Goal: Information Seeking & Learning: Learn about a topic

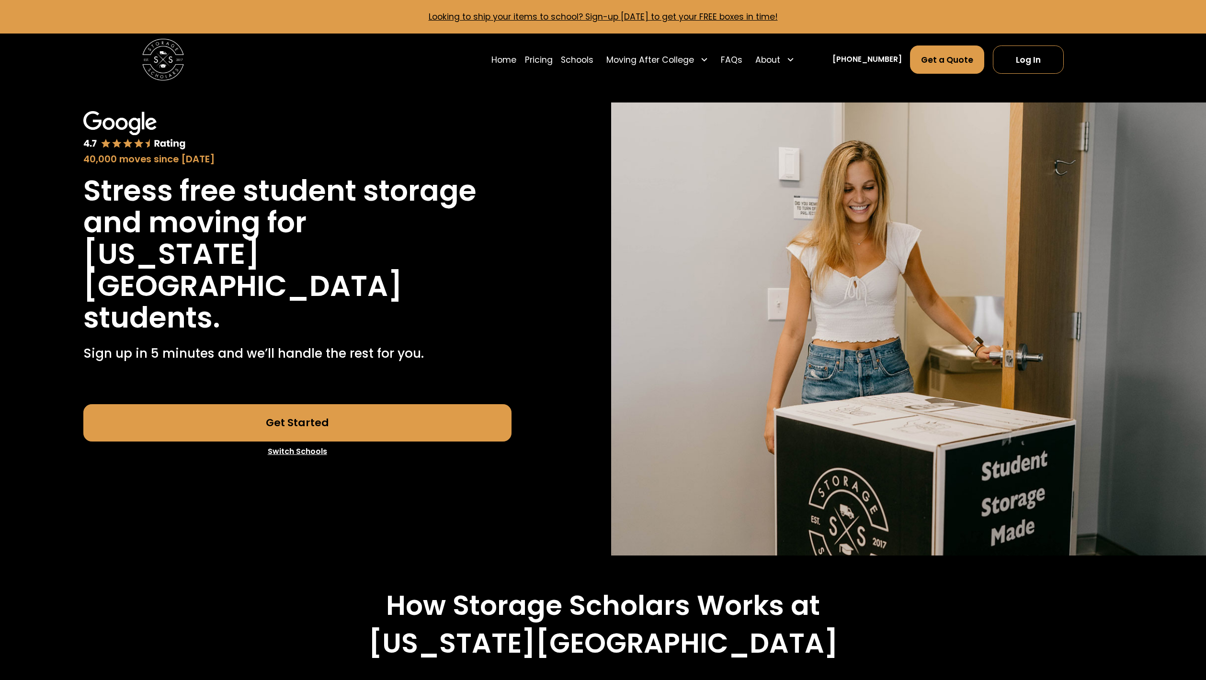
click at [462, 159] on div "40,000 moves since 2017" at bounding box center [297, 159] width 428 height 14
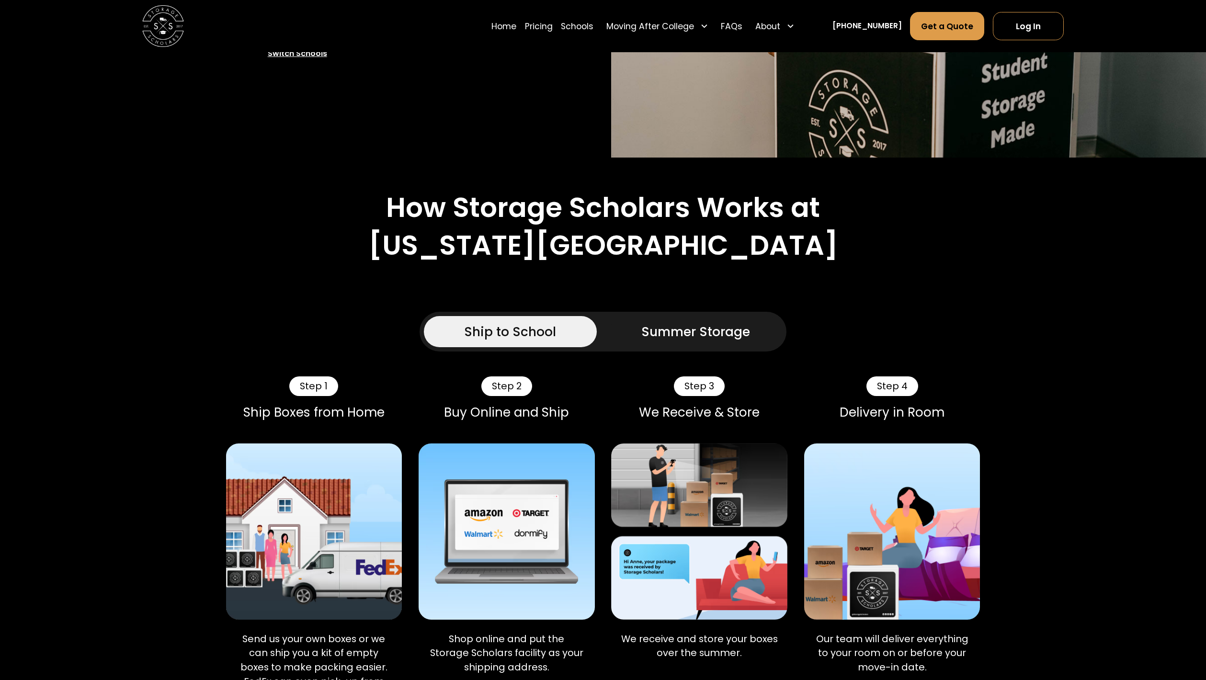
scroll to position [438, 0]
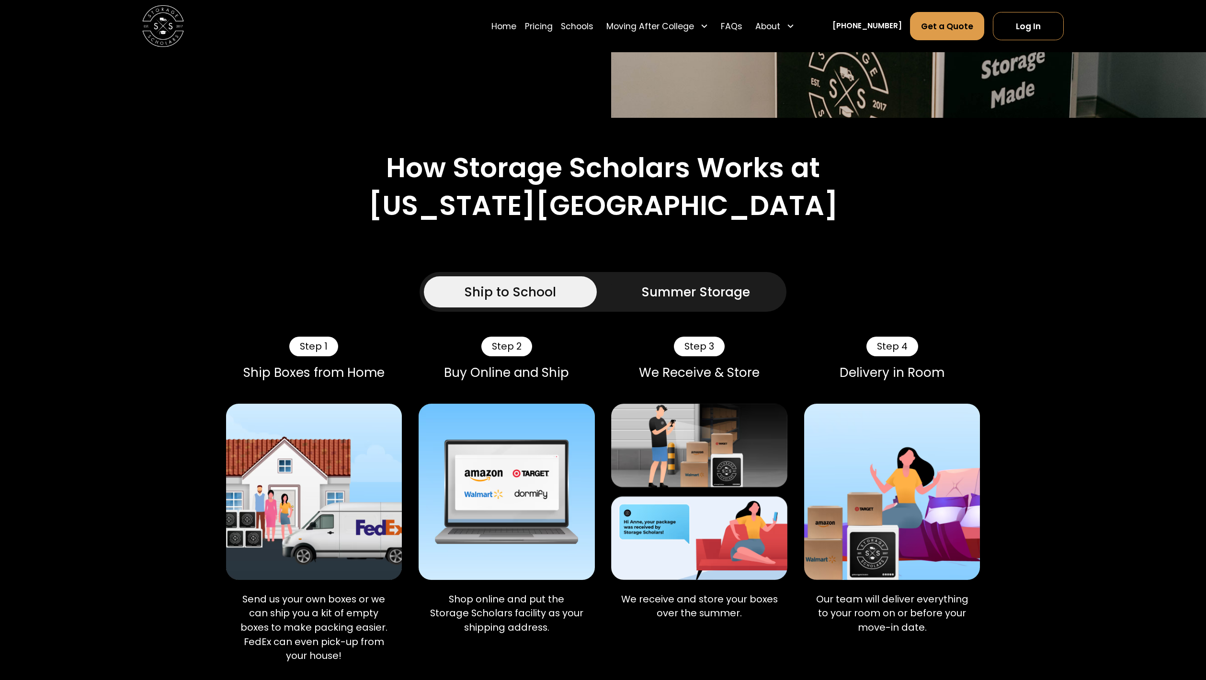
click at [682, 282] on div "Summer Storage" at bounding box center [695, 291] width 109 height 19
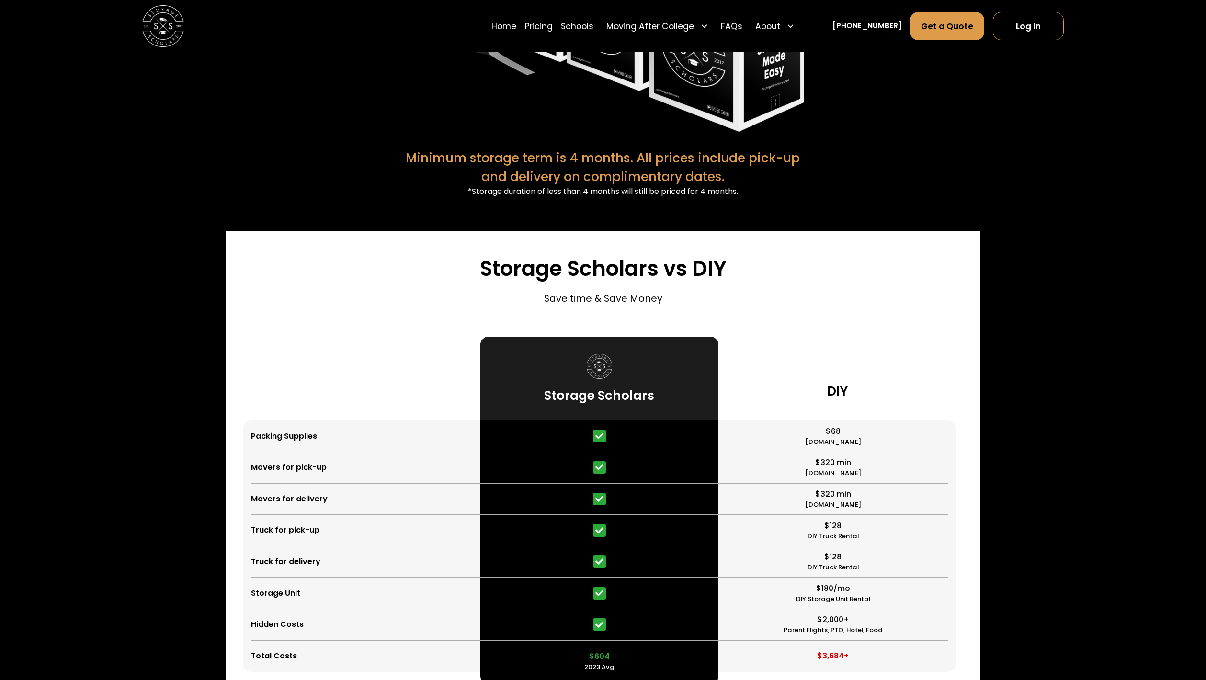
scroll to position [2332, 0]
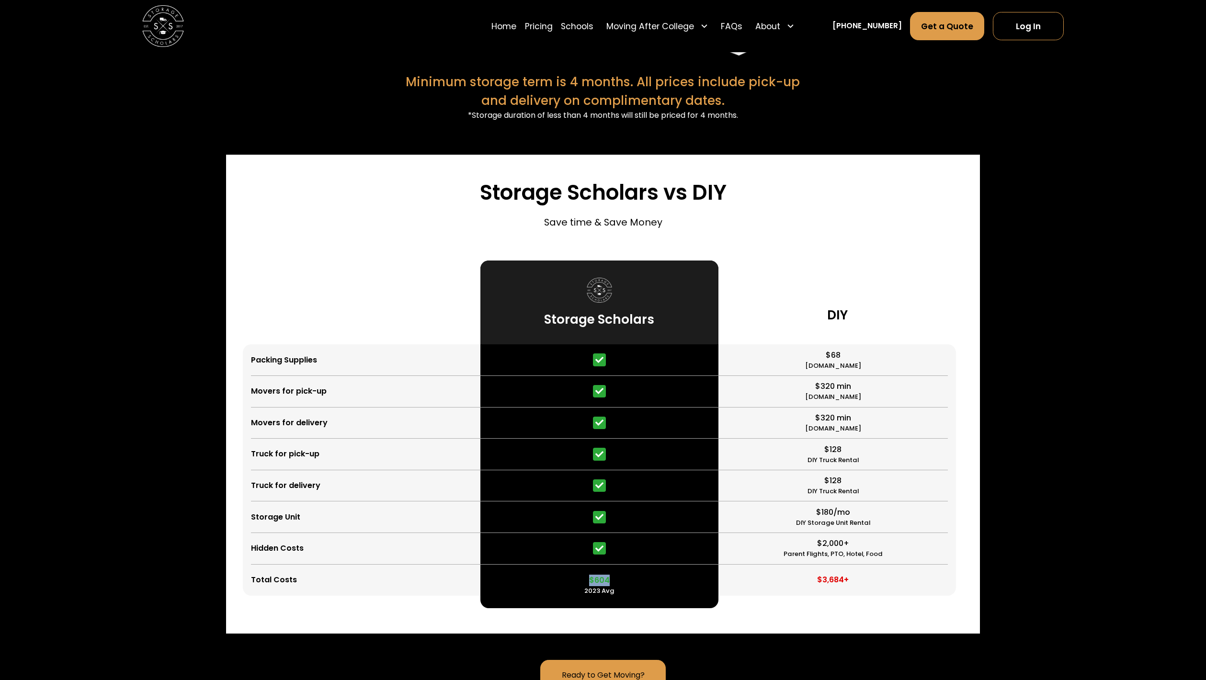
drag, startPoint x: 590, startPoint y: 547, endPoint x: 614, endPoint y: 546, distance: 23.5
click at [614, 565] on div "$604 2023 Avg" at bounding box center [599, 581] width 238 height 32
click at [638, 565] on div "$604 2023 Avg" at bounding box center [599, 581] width 238 height 32
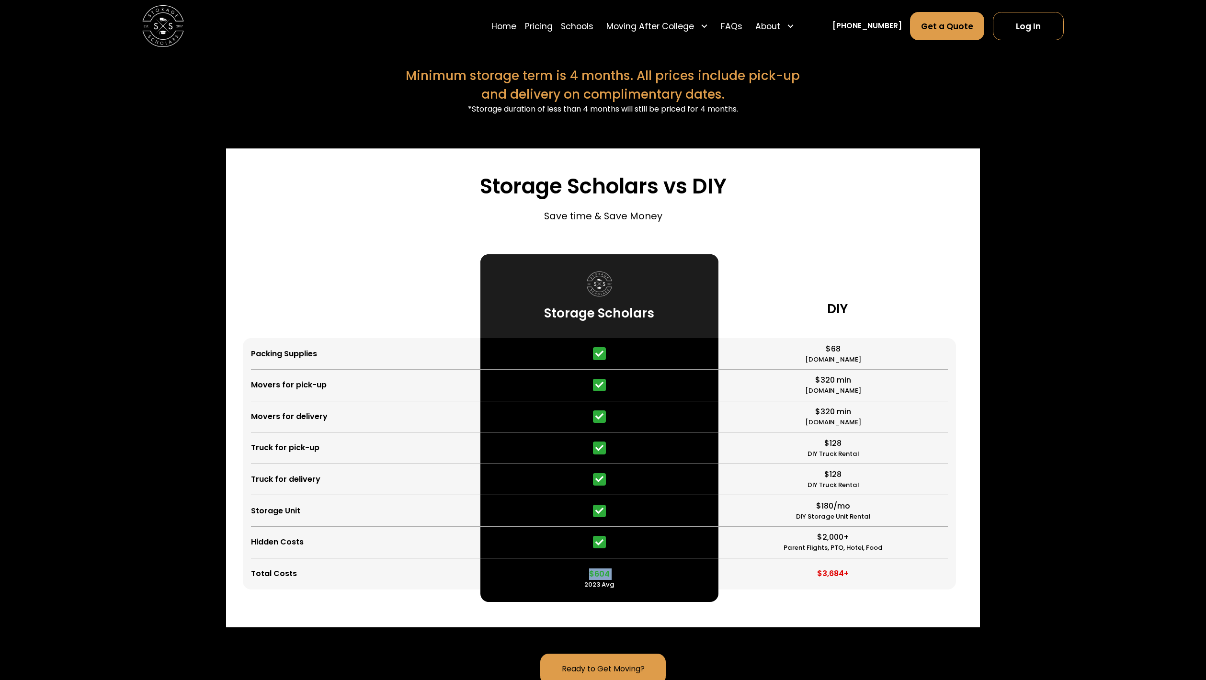
drag, startPoint x: 590, startPoint y: 540, endPoint x: 627, endPoint y: 540, distance: 36.9
click at [627, 558] on div "$604 2023 Avg" at bounding box center [599, 574] width 238 height 32
click at [637, 558] on div "$604 2023 Avg" at bounding box center [599, 574] width 238 height 32
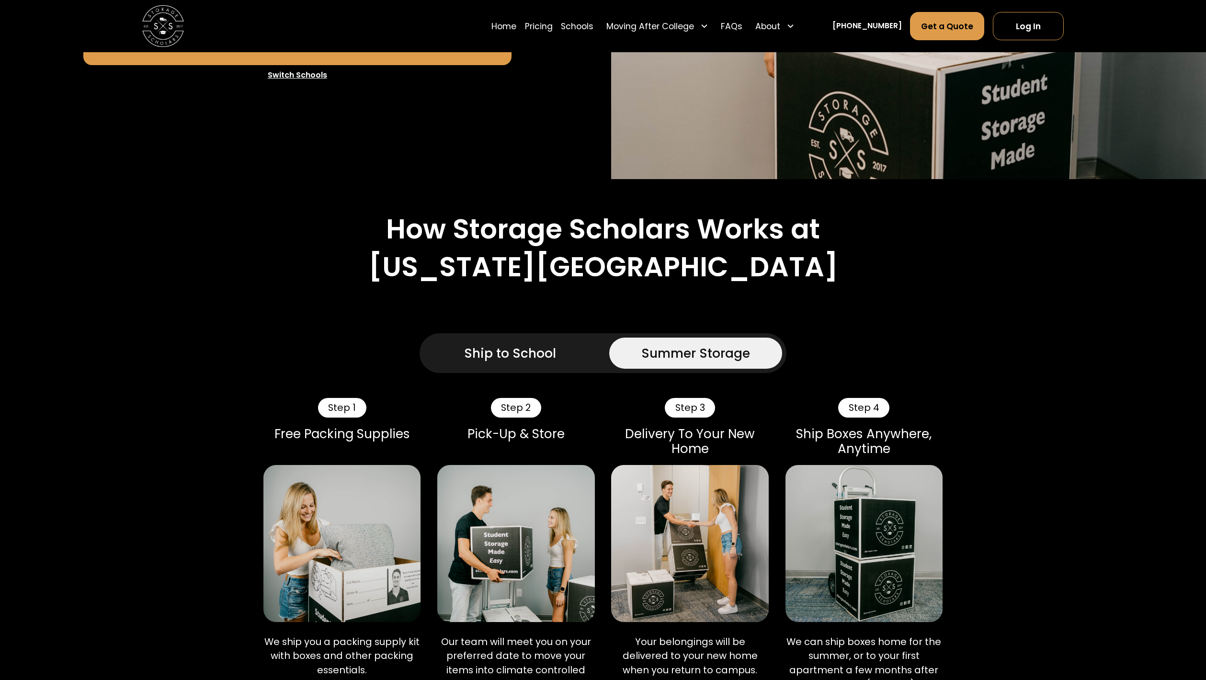
scroll to position [411, 0]
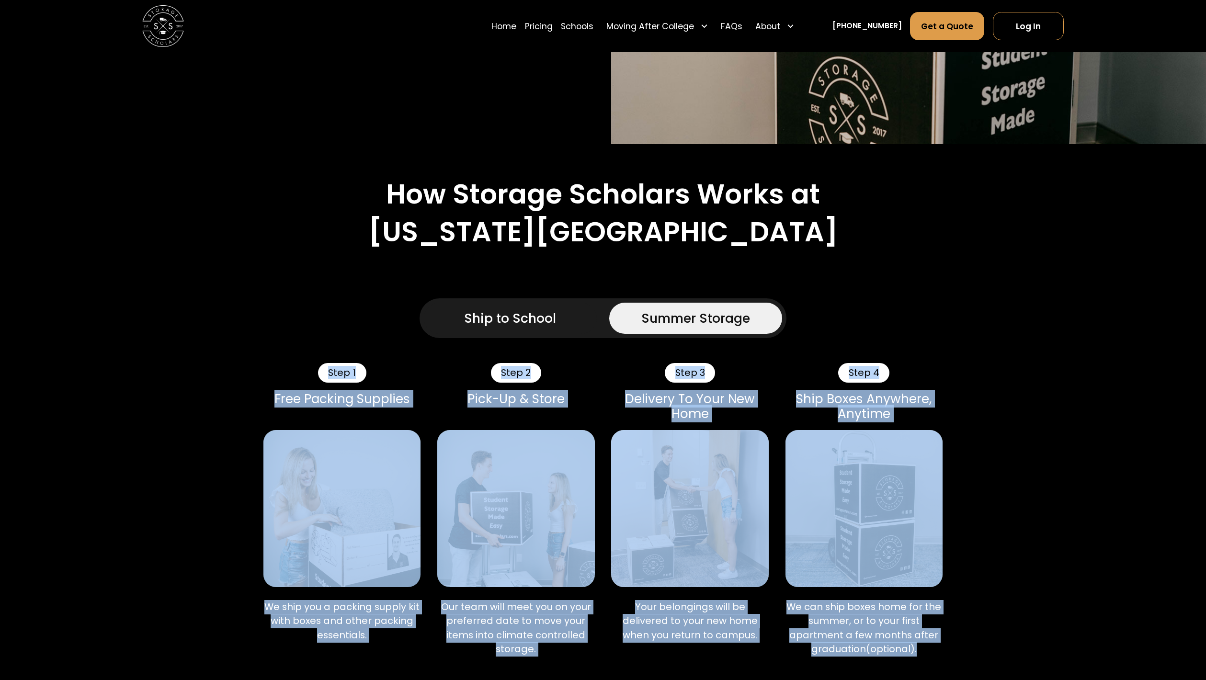
drag, startPoint x: 227, startPoint y: 345, endPoint x: 989, endPoint y: 621, distance: 809.7
drag, startPoint x: 937, startPoint y: 621, endPoint x: 228, endPoint y: 364, distance: 754.0
click at [228, 364] on div "Step 1 Free Packing Supplies We ship you a packing supply kit with boxes and ot…" at bounding box center [603, 516] width 754 height 306
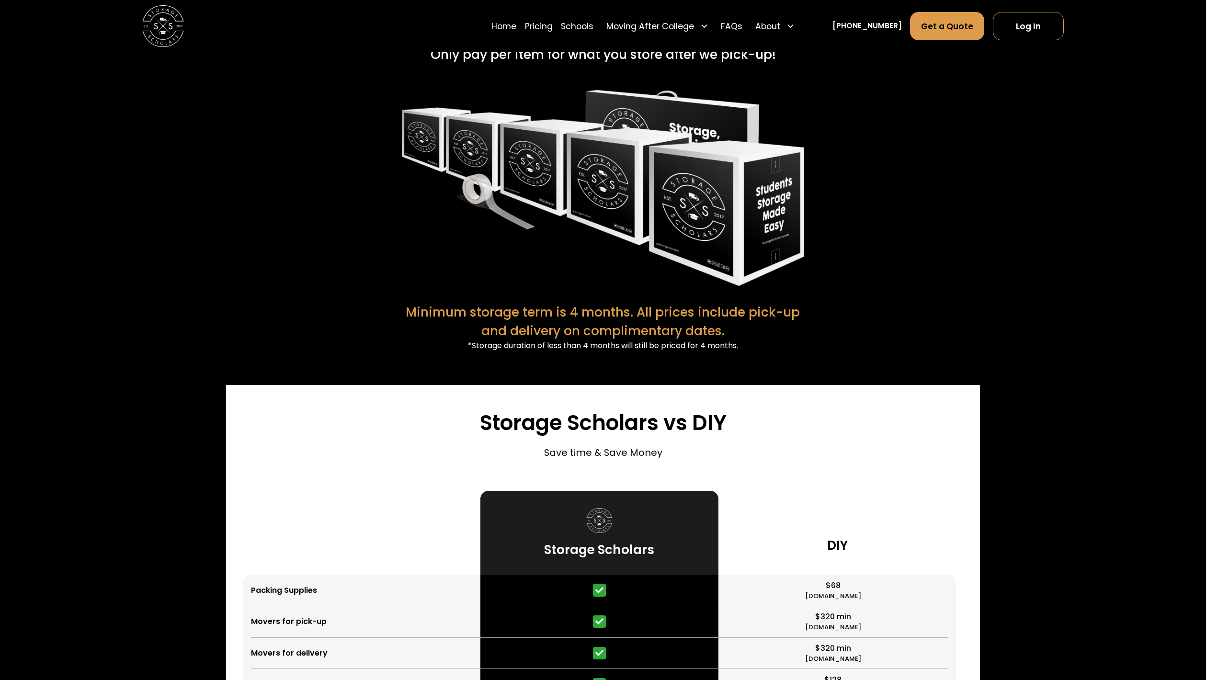
scroll to position [2360, 0]
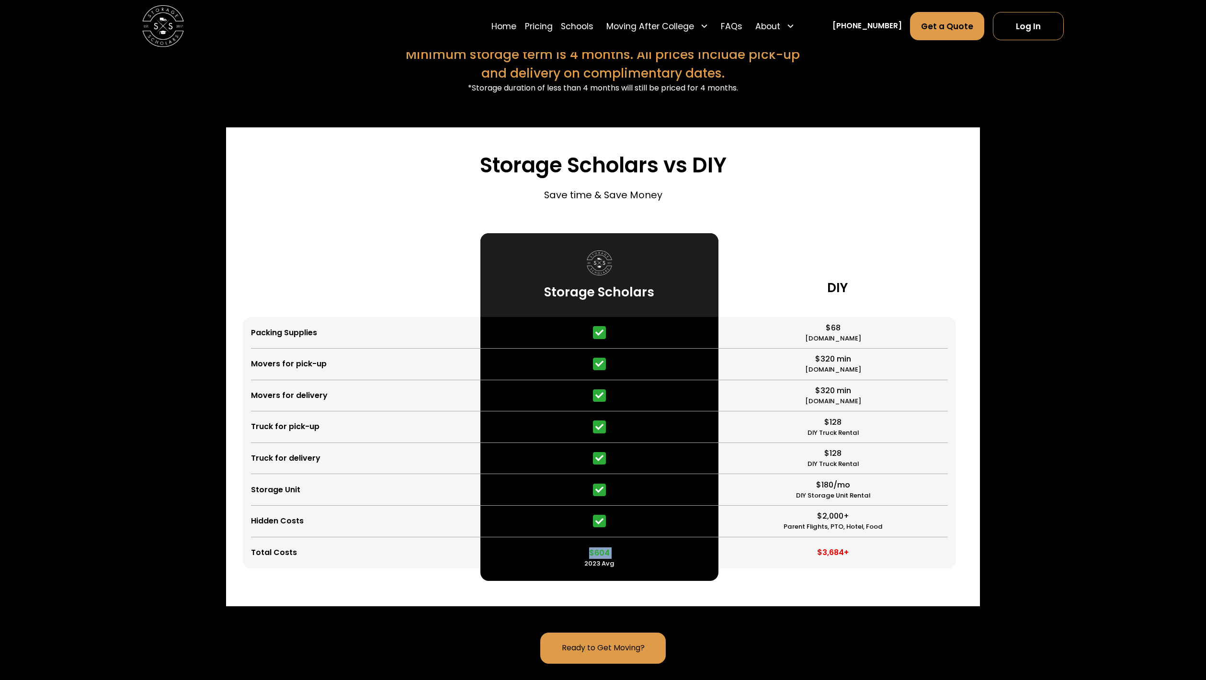
drag, startPoint x: 587, startPoint y: 521, endPoint x: 618, endPoint y: 521, distance: 30.2
click at [618, 537] on div "$604 2023 Avg" at bounding box center [599, 553] width 238 height 32
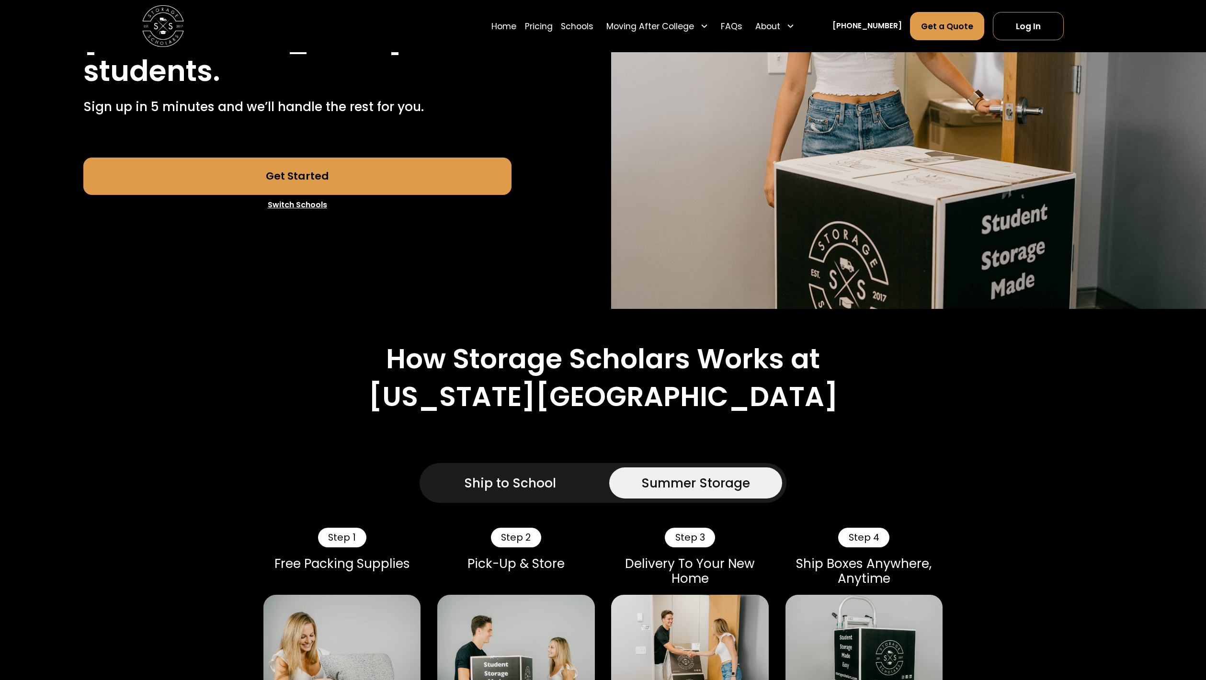
scroll to position [0, 0]
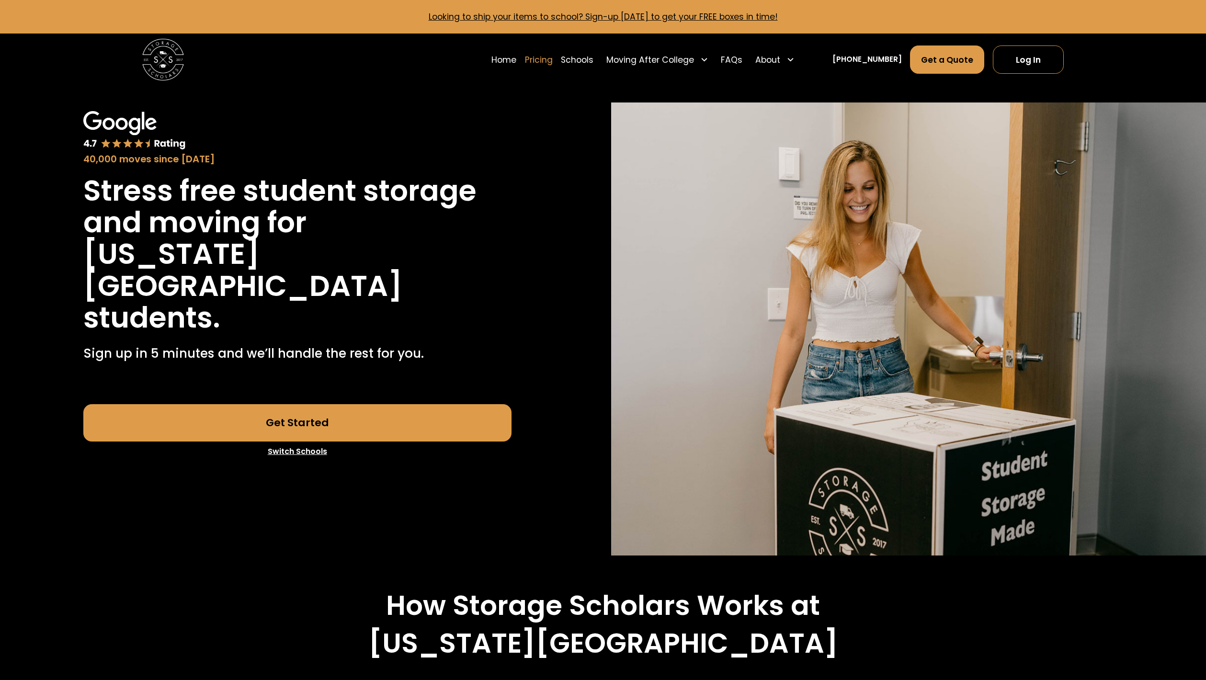
click at [553, 56] on link "Pricing" at bounding box center [539, 59] width 28 height 29
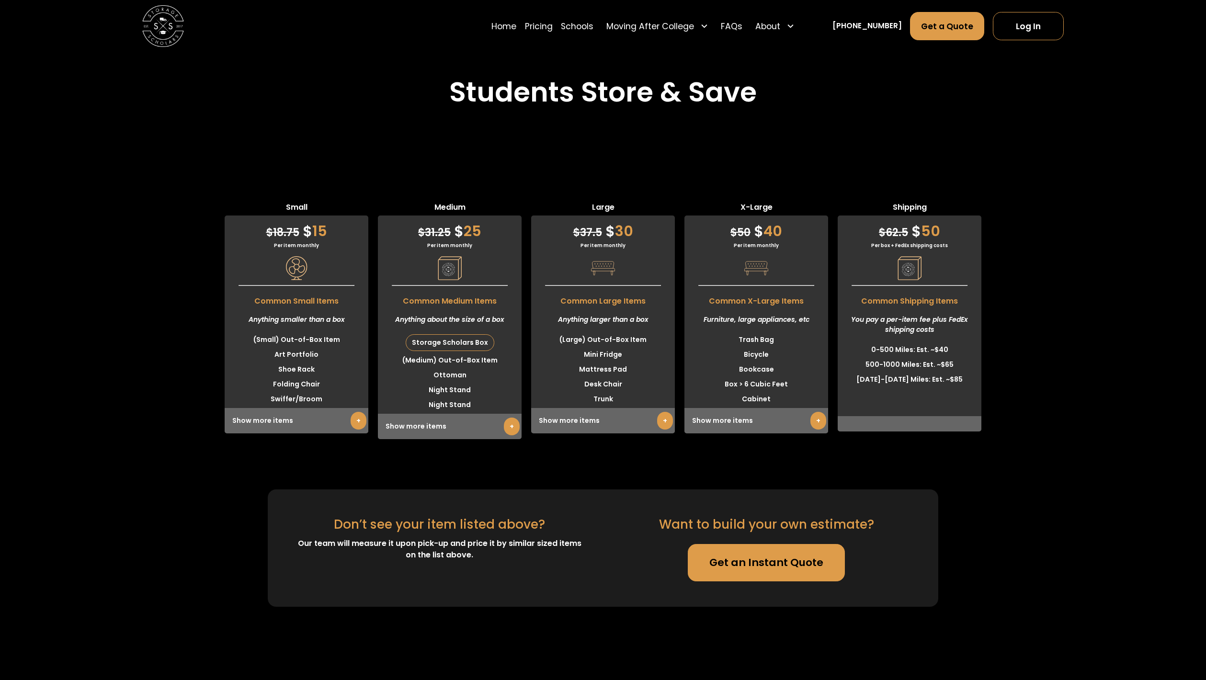
scroll to position [2953, 0]
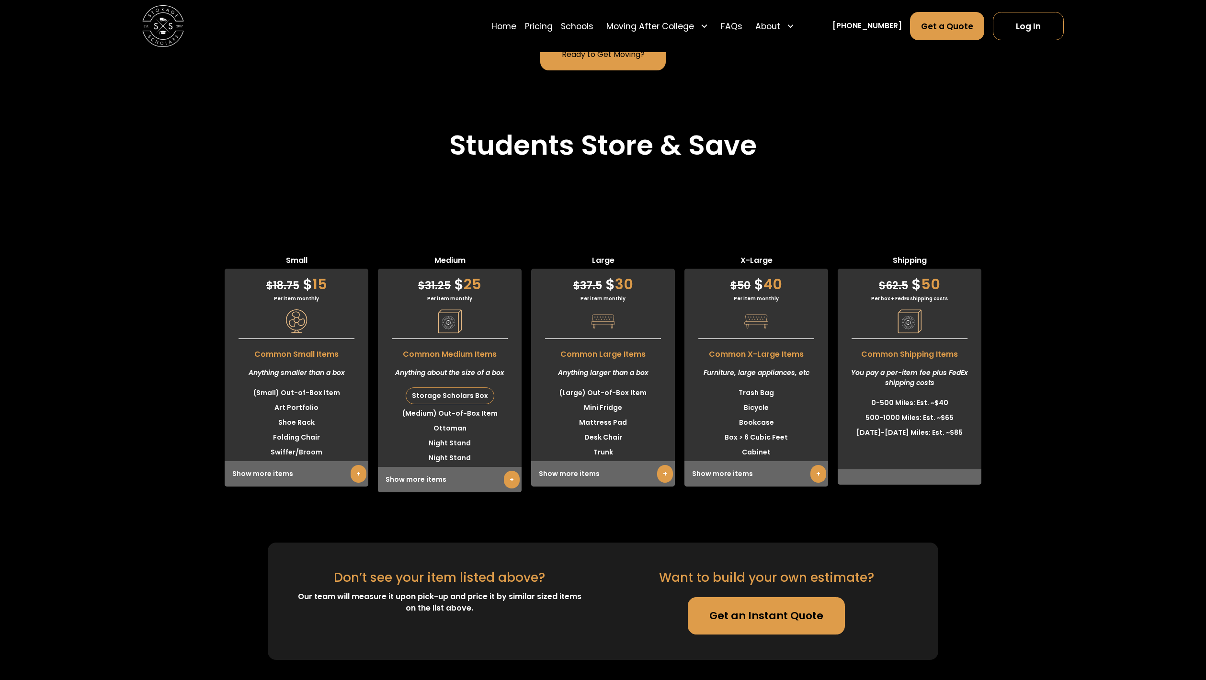
click at [532, 204] on div "Small $ 18.75 $ 15 Per item monthly Common Small Items Anything smaller than a …" at bounding box center [603, 364] width 1206 height 321
click at [462, 467] on div "Show more items +" at bounding box center [450, 479] width 144 height 25
click at [507, 471] on link "+" at bounding box center [512, 480] width 16 height 18
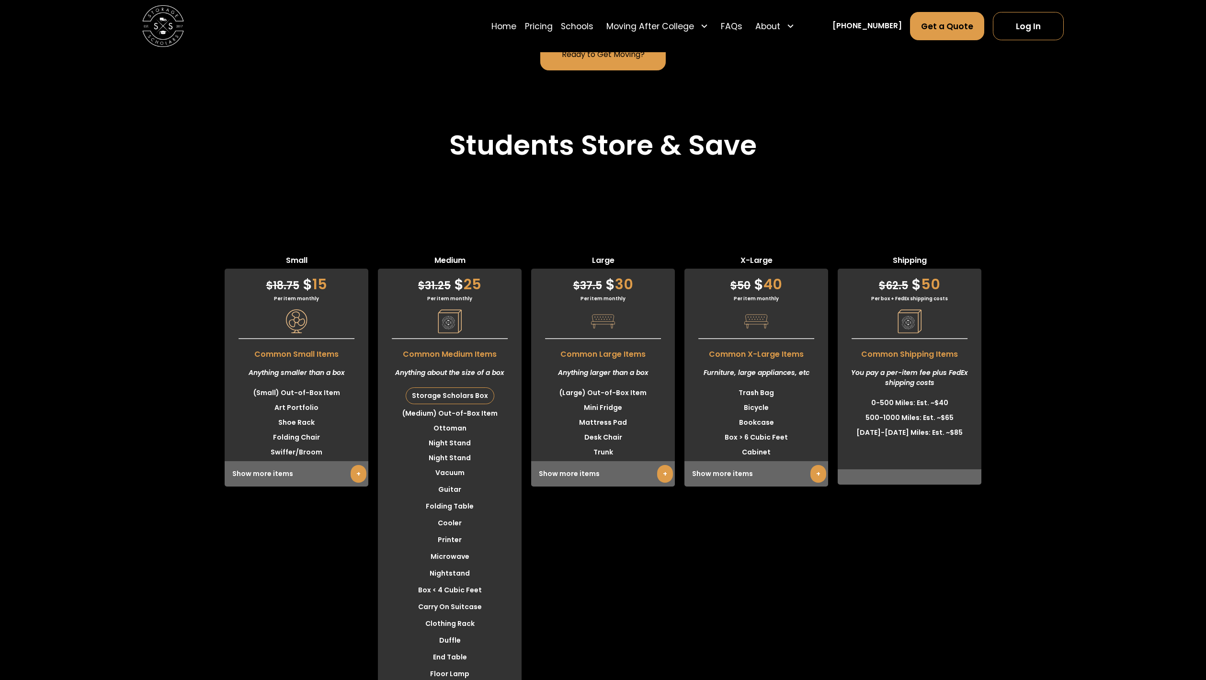
click at [359, 465] on link "+" at bounding box center [358, 474] width 16 height 18
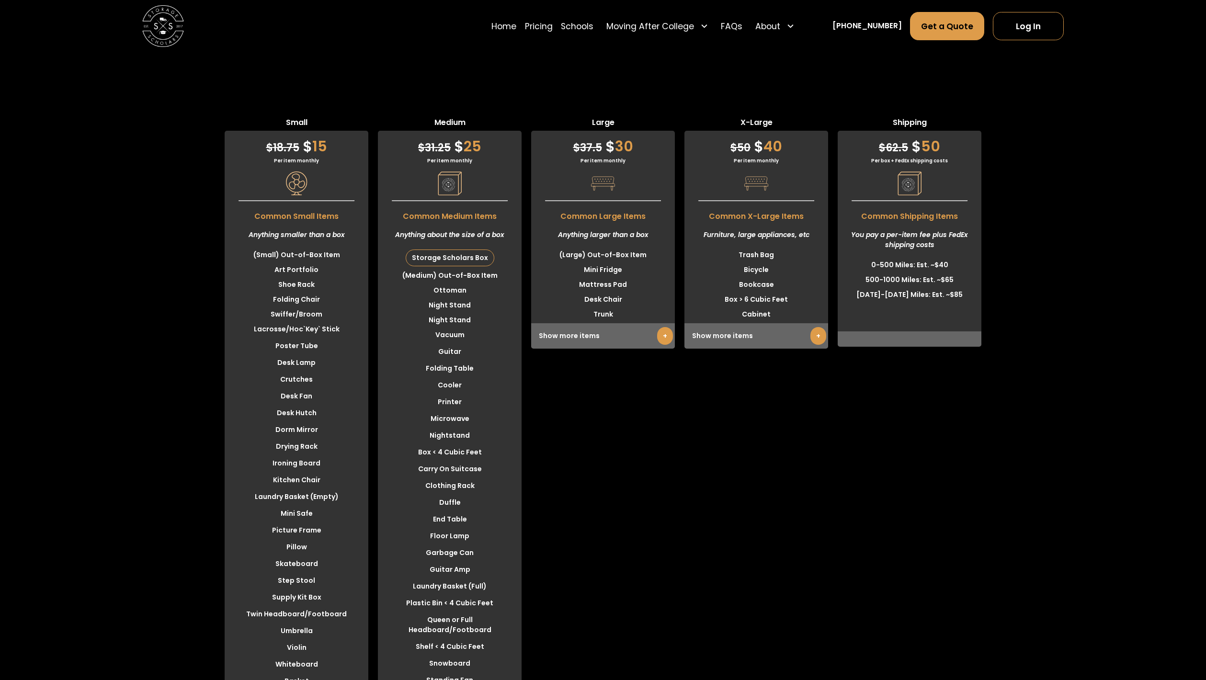
scroll to position [2947, 0]
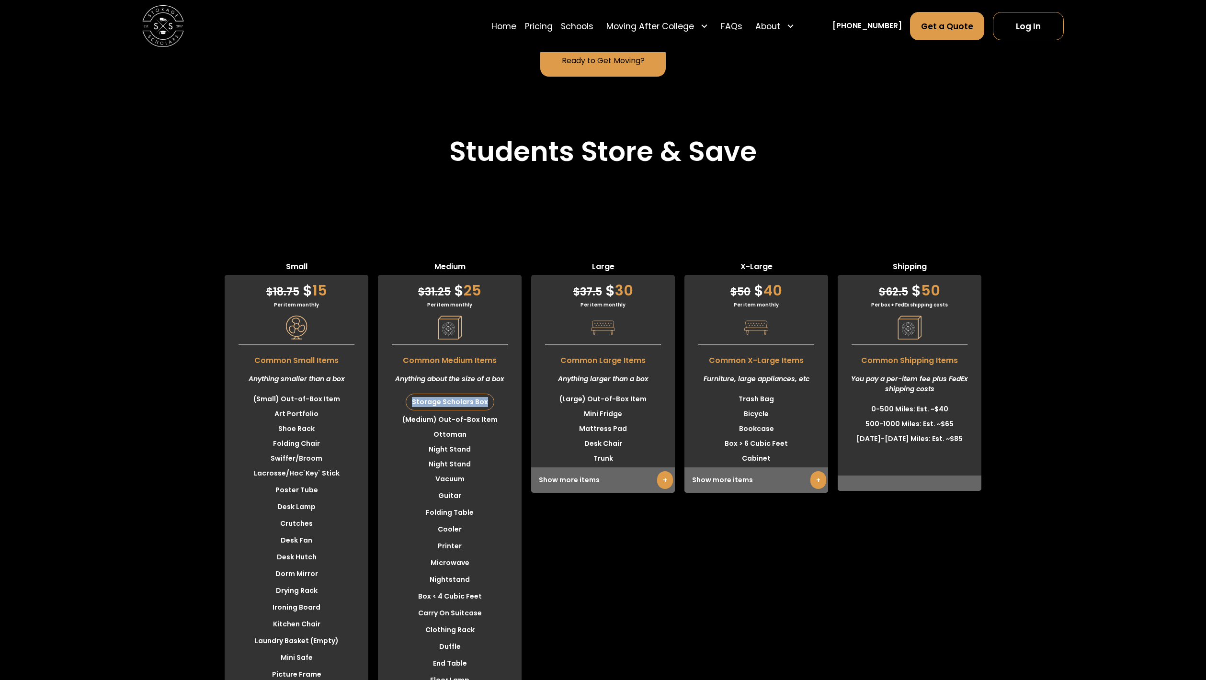
drag, startPoint x: 414, startPoint y: 364, endPoint x: 488, endPoint y: 371, distance: 75.0
click at [488, 394] on div "Storage Scholars Box" at bounding box center [450, 402] width 88 height 16
click at [467, 211] on div "Small $ 18.75 $ 15 Per item monthly Common Small Items Anything smaller than a …" at bounding box center [603, 577] width 1206 height 732
drag, startPoint x: 413, startPoint y: 367, endPoint x: 488, endPoint y: 366, distance: 75.2
click at [488, 394] on div "Storage Scholars Box" at bounding box center [450, 402] width 88 height 16
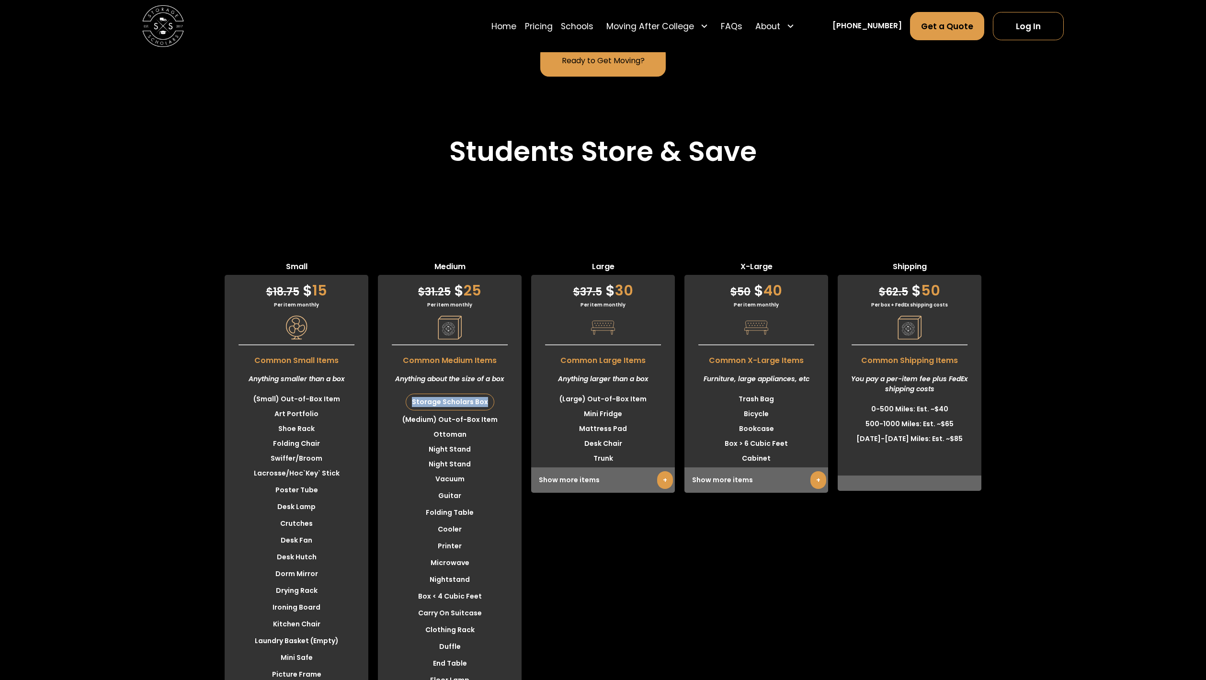
click at [488, 394] on div "Storage Scholars Box" at bounding box center [450, 402] width 88 height 16
drag, startPoint x: 414, startPoint y: 368, endPoint x: 488, endPoint y: 367, distance: 74.2
click at [488, 394] on div "Storage Scholars Box" at bounding box center [450, 402] width 88 height 16
click at [477, 505] on li "Folding Table" at bounding box center [450, 512] width 144 height 15
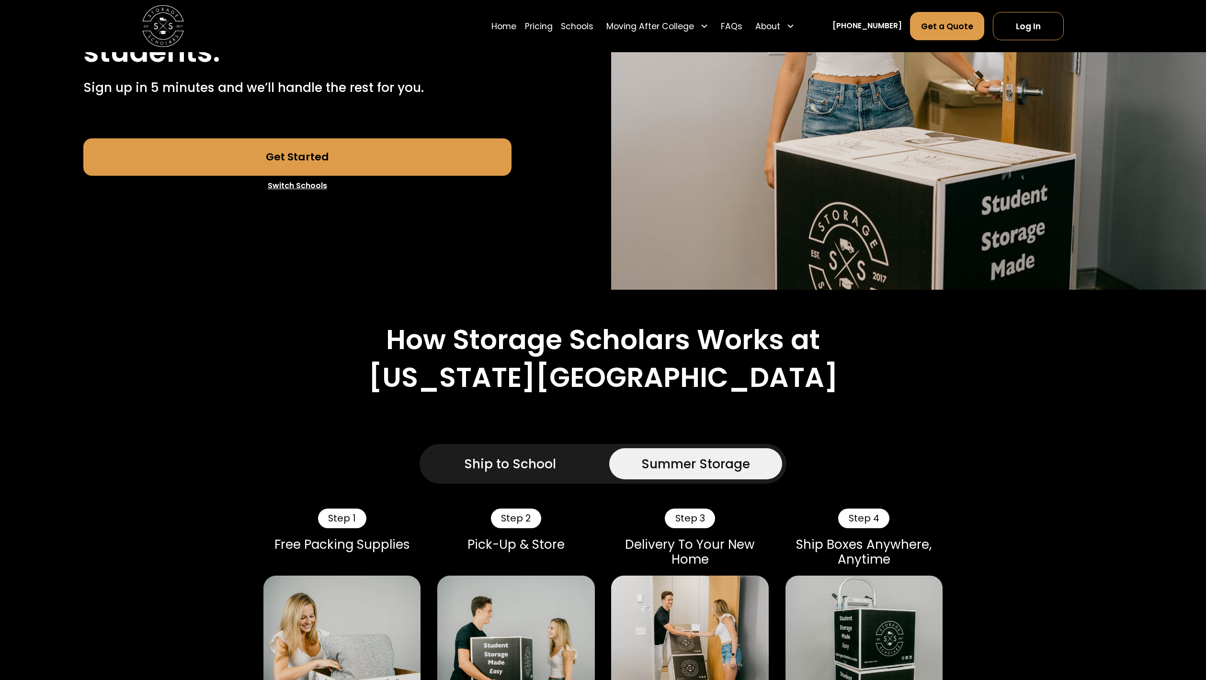
scroll to position [0, 0]
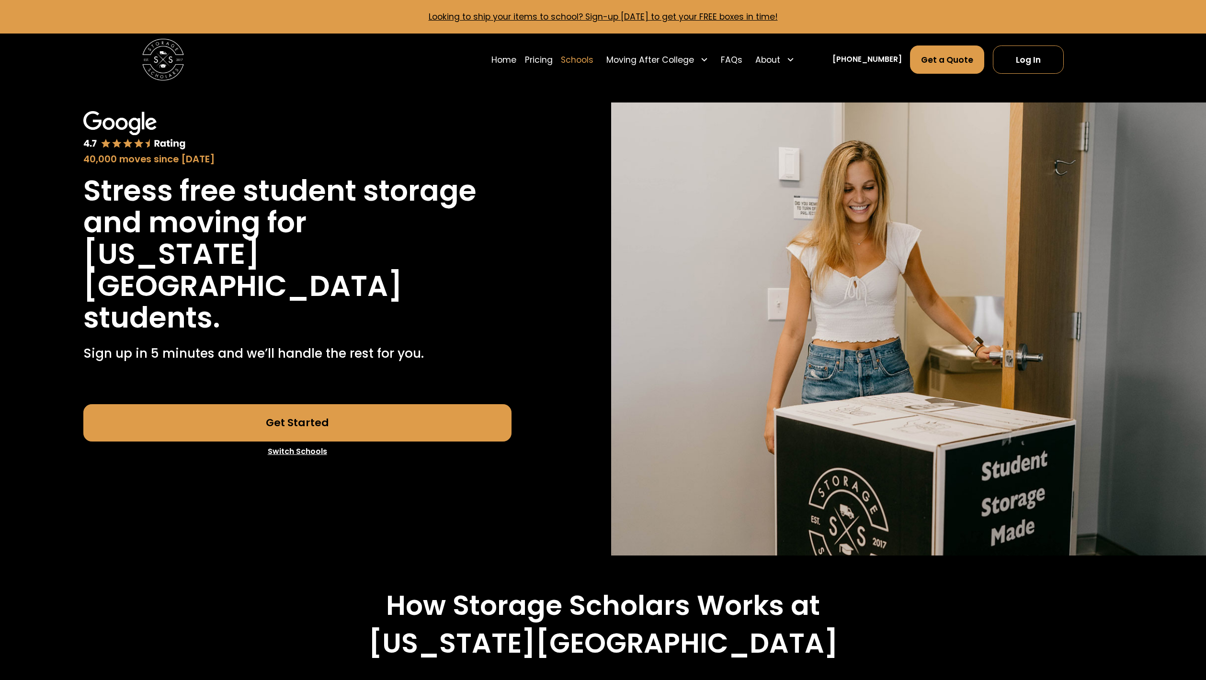
click at [593, 62] on link "Schools" at bounding box center [577, 59] width 33 height 29
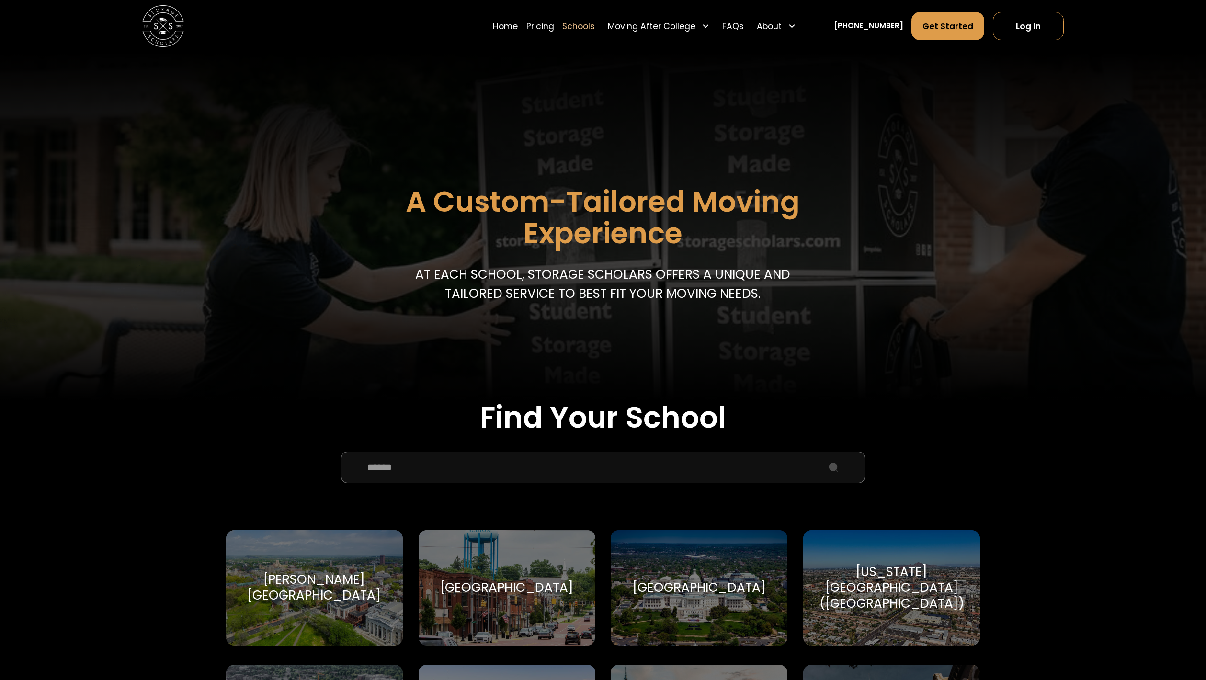
click at [640, 462] on input "School Select Form" at bounding box center [603, 468] width 524 height 32
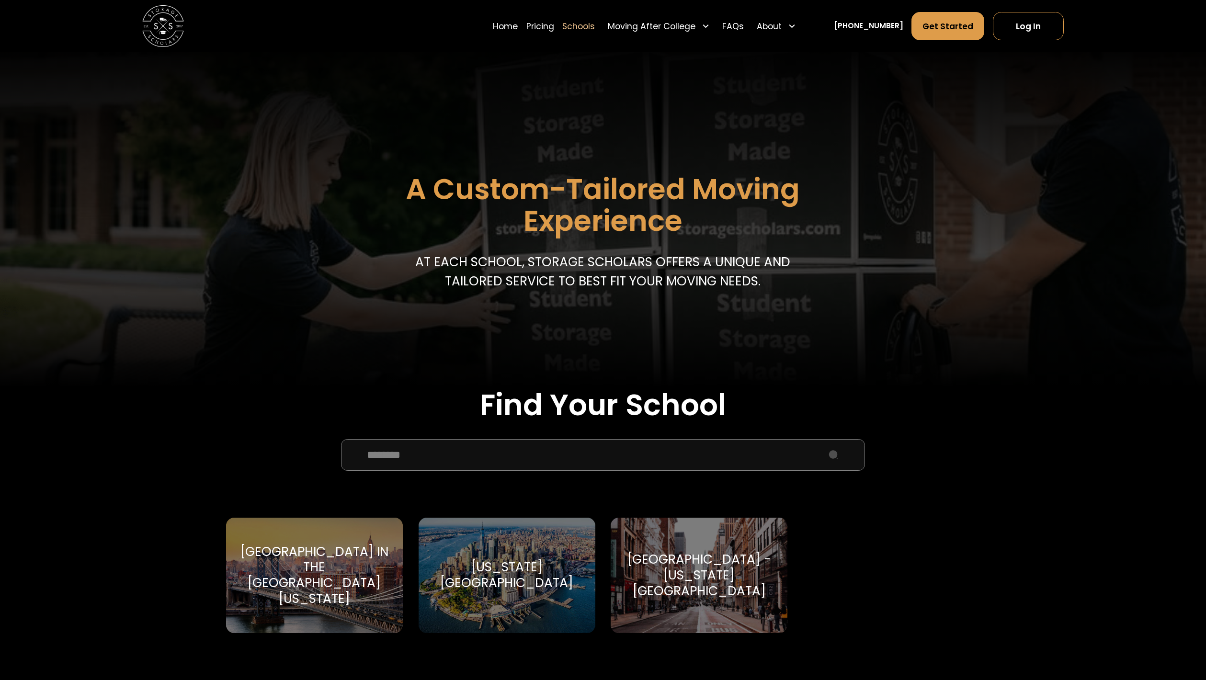
scroll to position [155, 0]
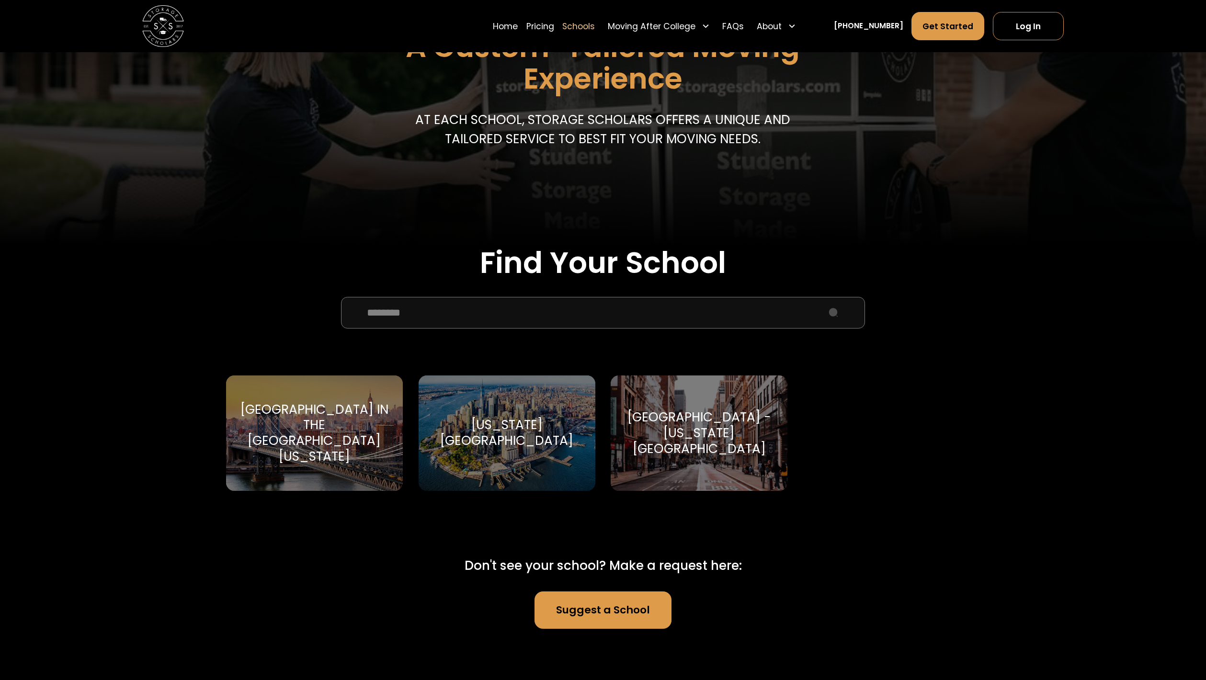
type input "********"
click at [509, 457] on div "[US_STATE][GEOGRAPHIC_DATA] [US_STATE][GEOGRAPHIC_DATA]" at bounding box center [506, 432] width 177 height 115
click at [510, 440] on div "[US_STATE][GEOGRAPHIC_DATA]" at bounding box center [507, 433] width 152 height 32
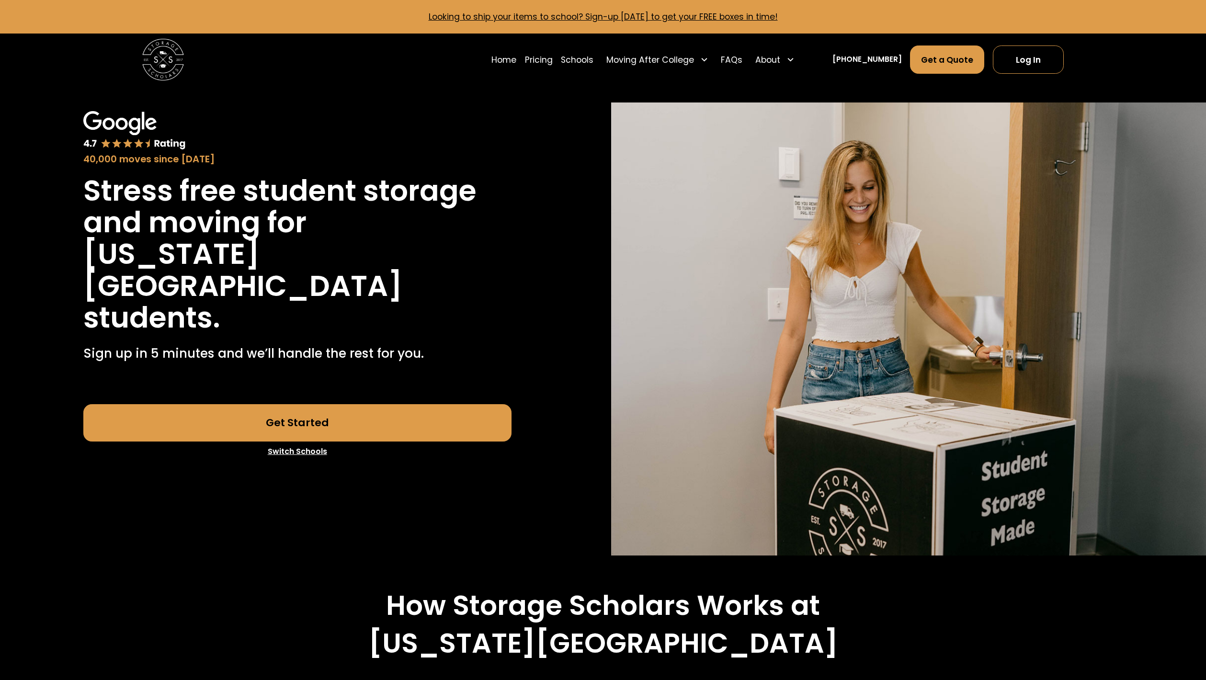
click at [34, 171] on div "40,000 moves since 2017 Stress free student storage and moving for New York Uni…" at bounding box center [297, 285] width 535 height 367
